Goal: Information Seeking & Learning: Learn about a topic

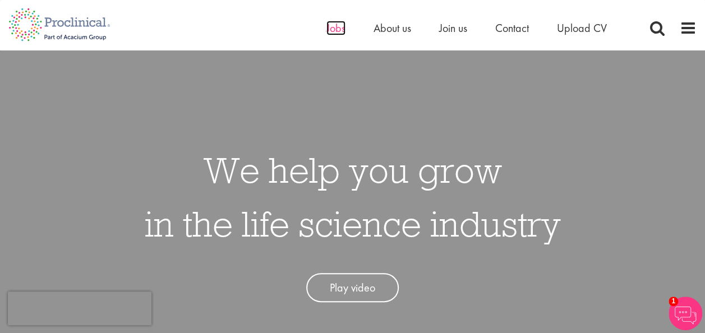
click at [342, 29] on span "Jobs" at bounding box center [335, 28] width 19 height 15
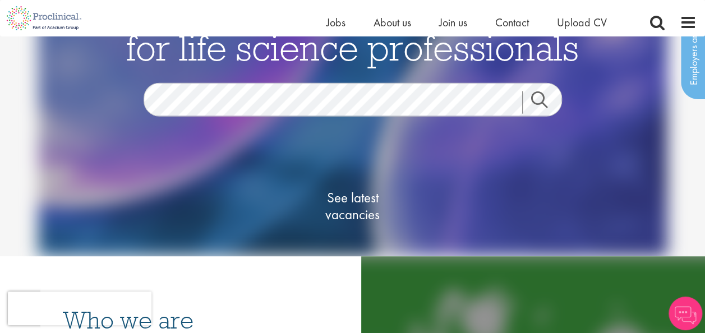
scroll to position [190, 0]
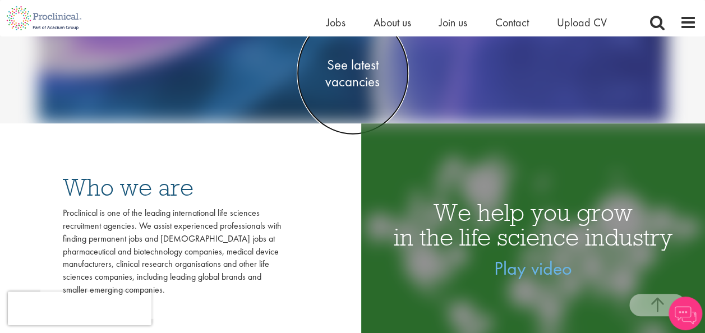
click at [363, 71] on span "See latest vacancies" at bounding box center [353, 73] width 112 height 34
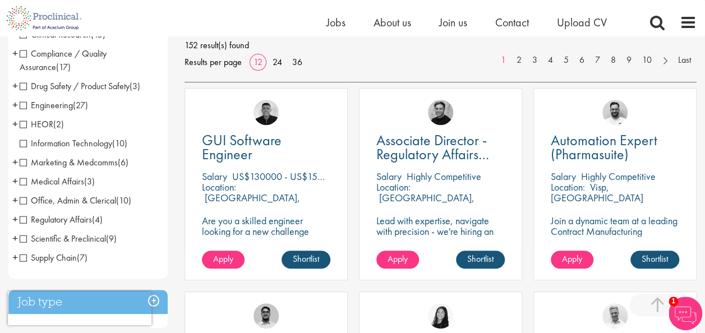
scroll to position [169, 0]
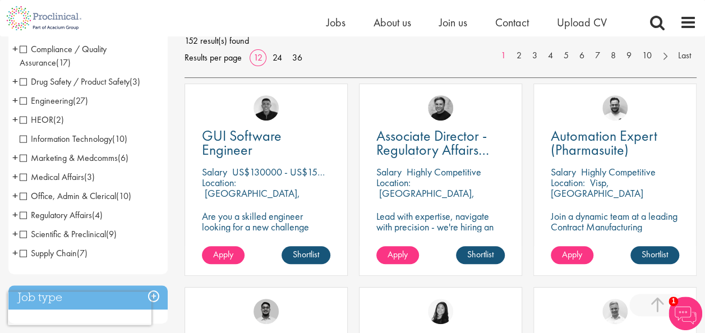
click at [25, 230] on span "Scientific & Preclinical" at bounding box center [63, 234] width 86 height 12
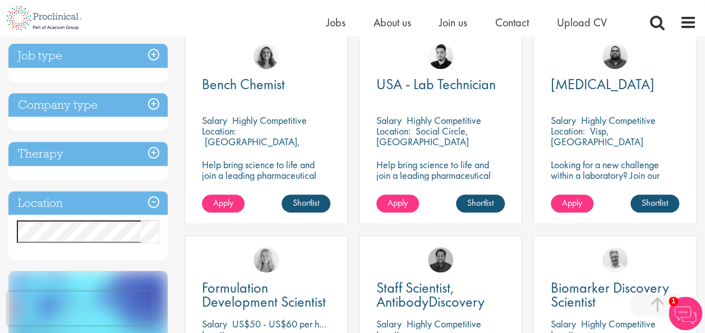
scroll to position [215, 0]
